Goal: Find specific page/section: Find specific page/section

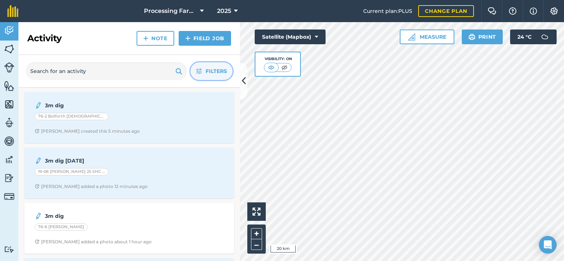
click at [206, 73] on span "Filters" at bounding box center [216, 71] width 21 height 8
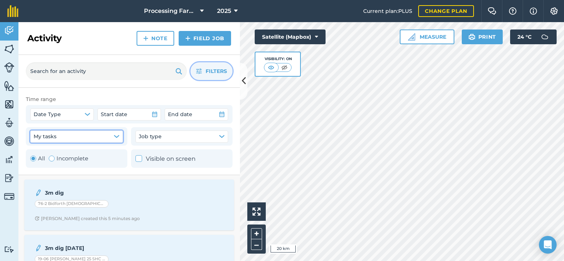
click at [108, 134] on button "My tasks" at bounding box center [76, 137] width 93 height 12
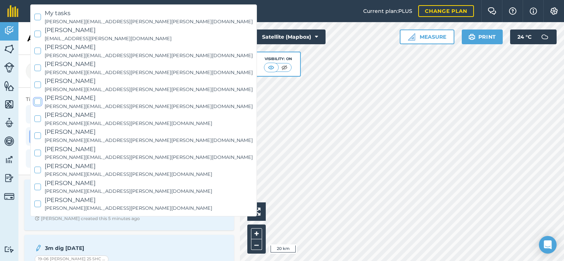
click at [65, 96] on span "[PERSON_NAME]" at bounding box center [149, 98] width 208 height 10
checkbox input "true"
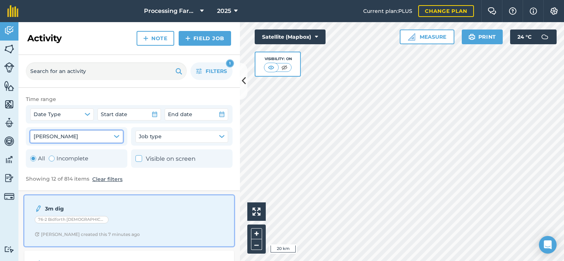
click at [125, 223] on div "76-2 Bidforth [DEMOGRAPHIC_DATA] [PERSON_NAME]" at bounding box center [129, 221] width 189 height 10
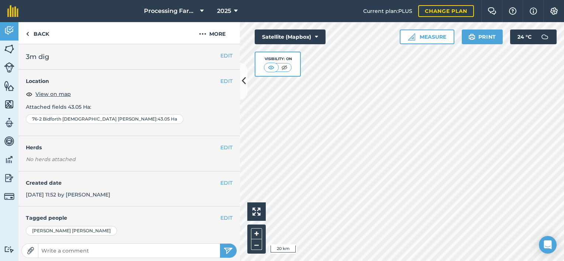
scroll to position [75, 0]
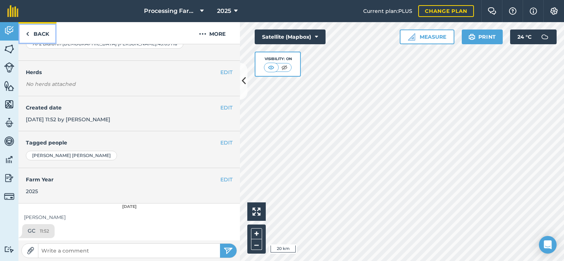
click at [46, 34] on link "Back" at bounding box center [37, 33] width 38 height 22
